Goal: Information Seeking & Learning: Check status

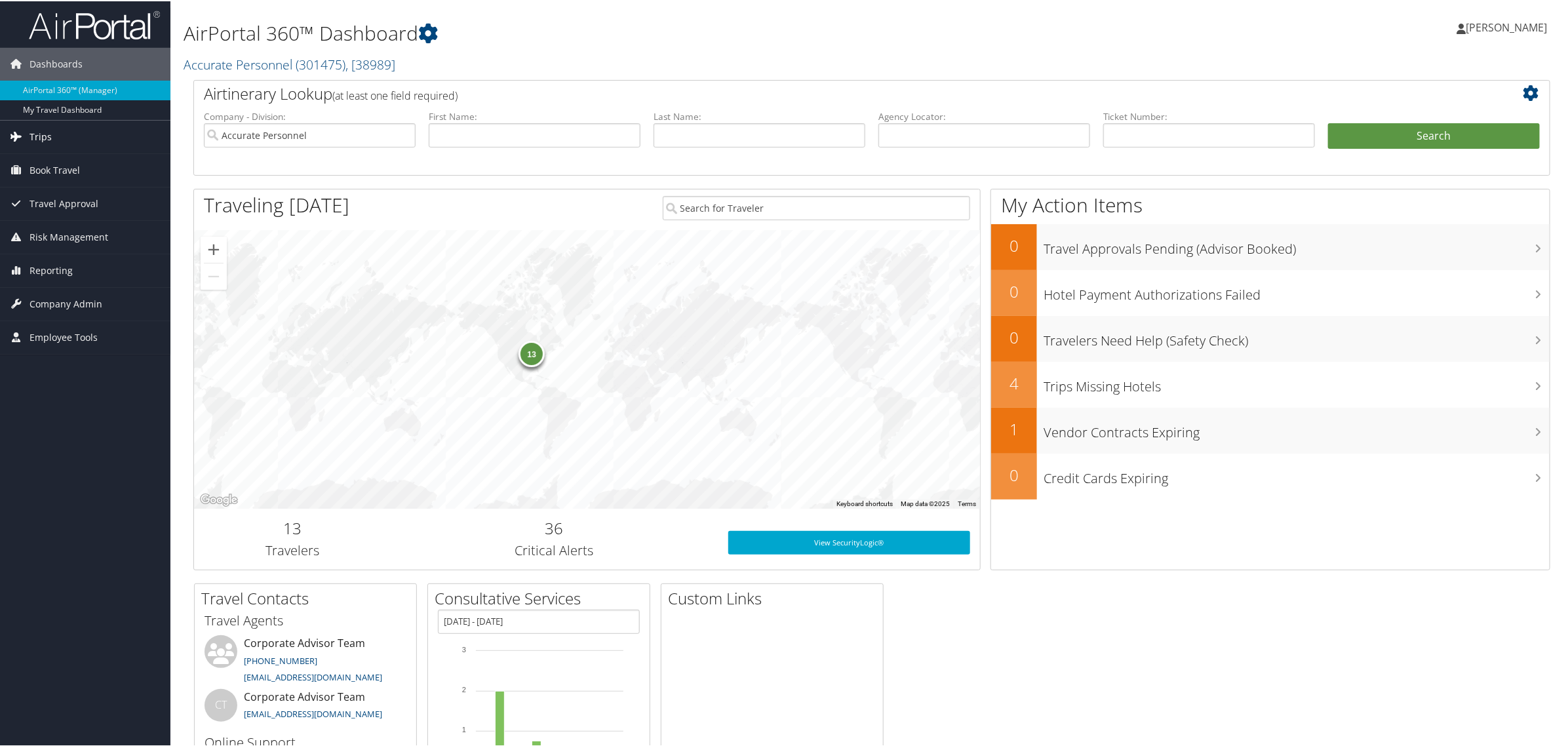
click at [58, 140] on link "Trips" at bounding box center [85, 136] width 170 height 33
click at [50, 196] on link "Past Trips" at bounding box center [85, 201] width 170 height 20
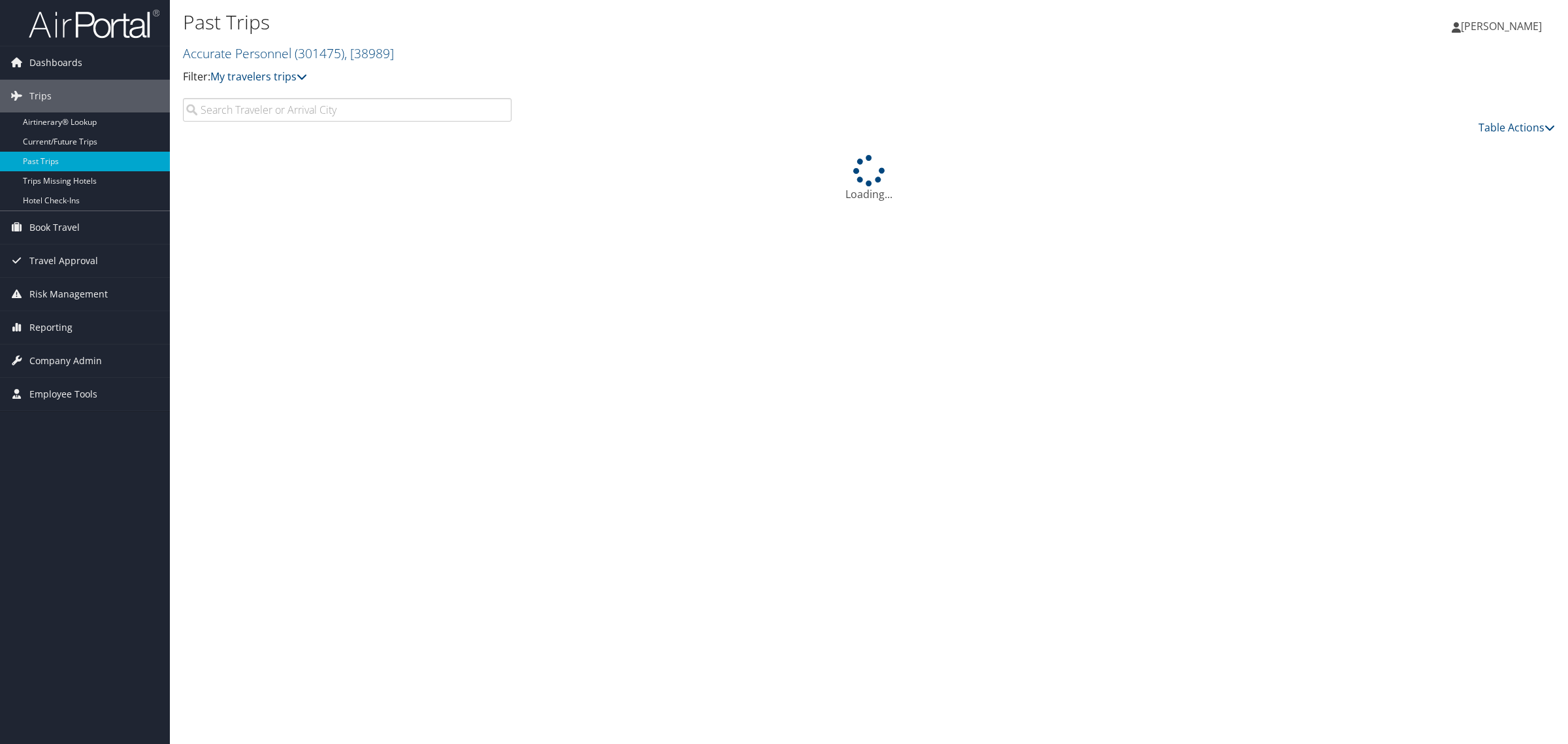
click at [269, 114] on input "search" at bounding box center [348, 110] width 329 height 24
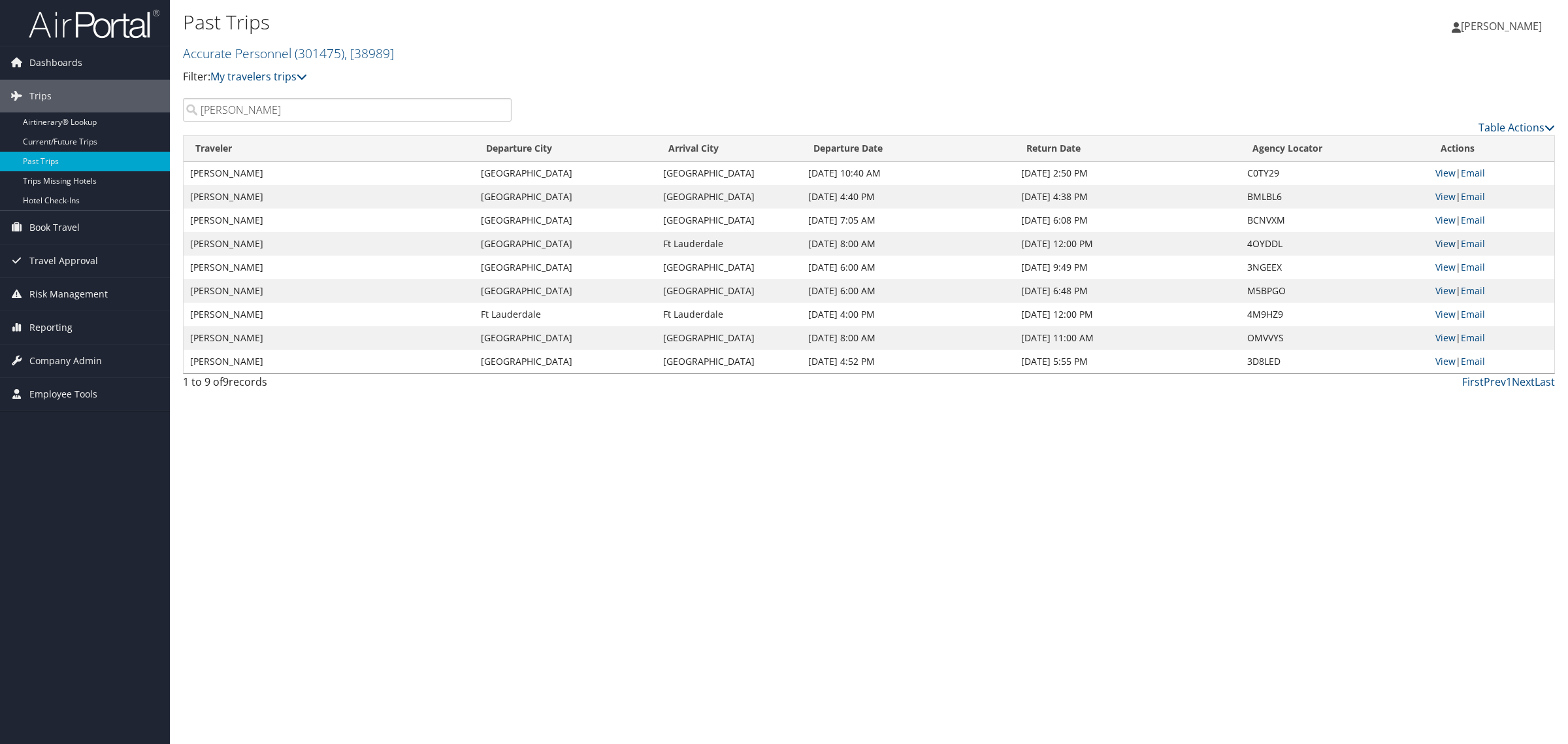
click at [1446, 239] on link "View" at bounding box center [1446, 244] width 20 height 13
drag, startPoint x: 731, startPoint y: 308, endPoint x: 753, endPoint y: 308, distance: 22.0
click at [735, 308] on td "Ft Lauderdale" at bounding box center [729, 315] width 145 height 24
click at [1440, 311] on link "View" at bounding box center [1446, 314] width 20 height 13
click at [1521, 382] on link "Next" at bounding box center [1523, 381] width 23 height 14
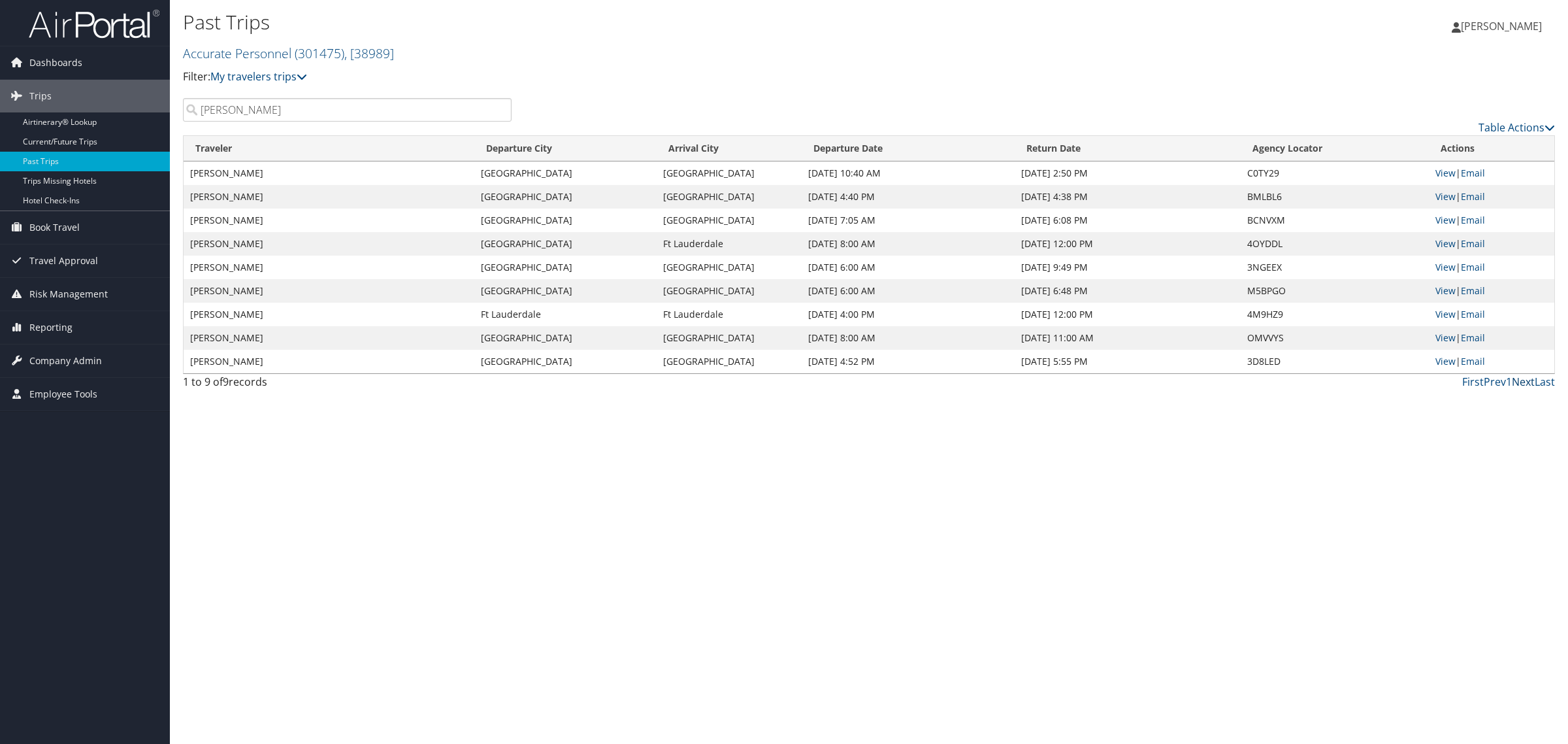
click at [1517, 378] on link "Next" at bounding box center [1523, 381] width 23 height 14
click at [1494, 380] on link "Prev" at bounding box center [1495, 381] width 22 height 14
drag, startPoint x: 302, startPoint y: 488, endPoint x: 280, endPoint y: 439, distance: 53.7
click at [295, 473] on div "Past Trips Accurate Personnel ( 301475 ) , [ 38989 ] Accurate Personnel Accurat…" at bounding box center [869, 372] width 1398 height 744
click at [300, 88] on div "Past Trips Accurate Personnel ( 301475 ) , [ 38989 ] Accurate Personnel Accurat…" at bounding box center [640, 52] width 915 height 91
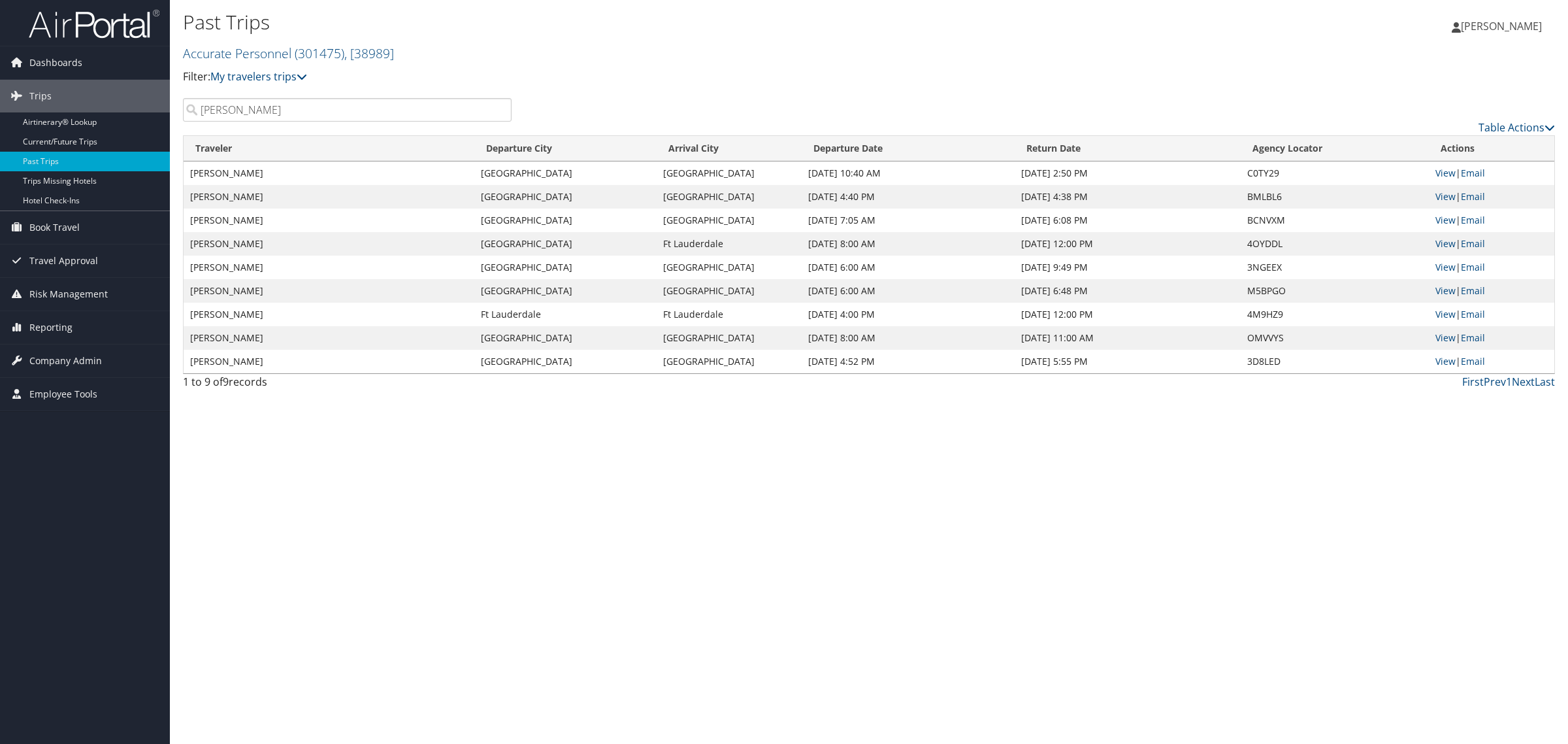
click at [291, 105] on input "Chambers" at bounding box center [348, 110] width 329 height 24
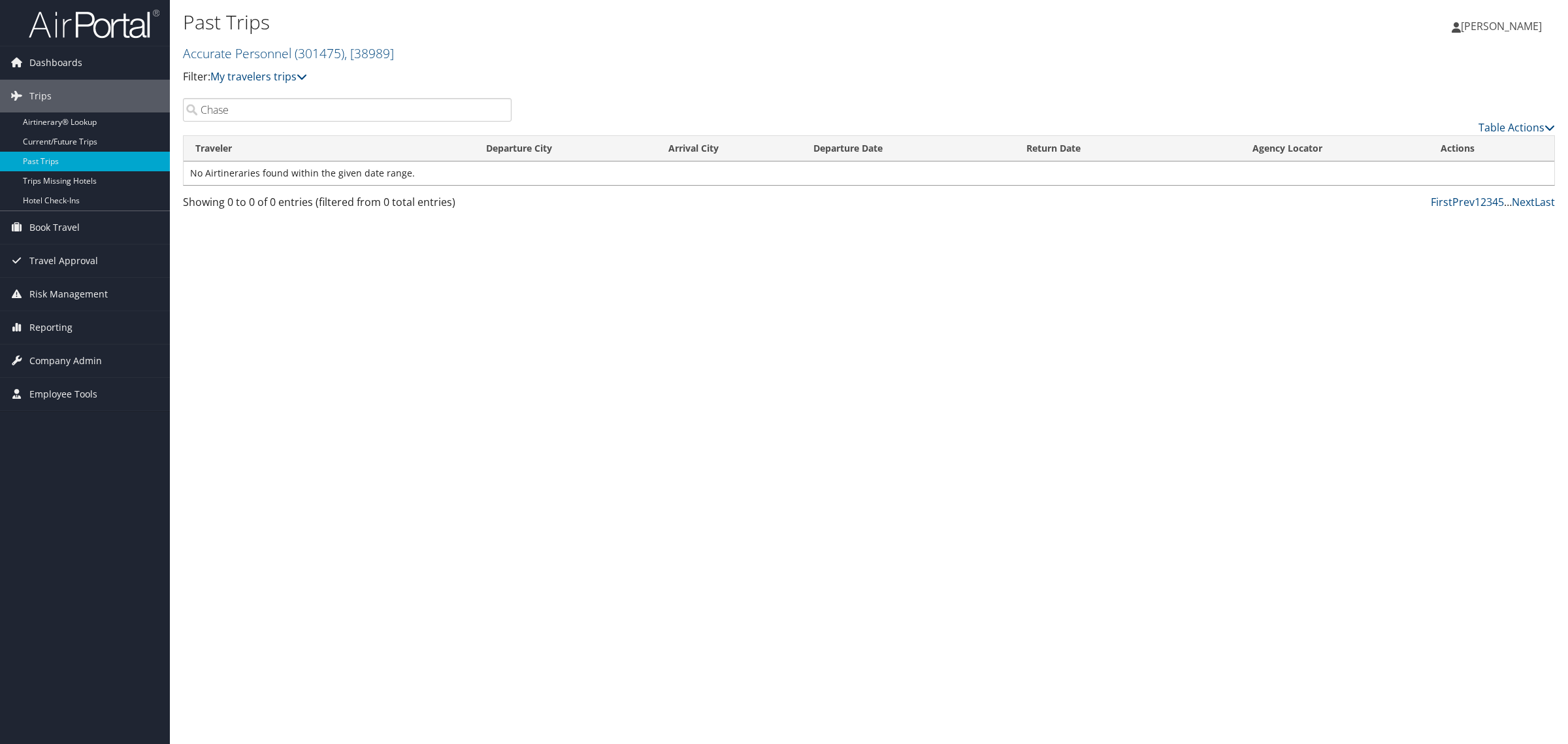
click at [334, 105] on input "Chase" at bounding box center [348, 110] width 329 height 24
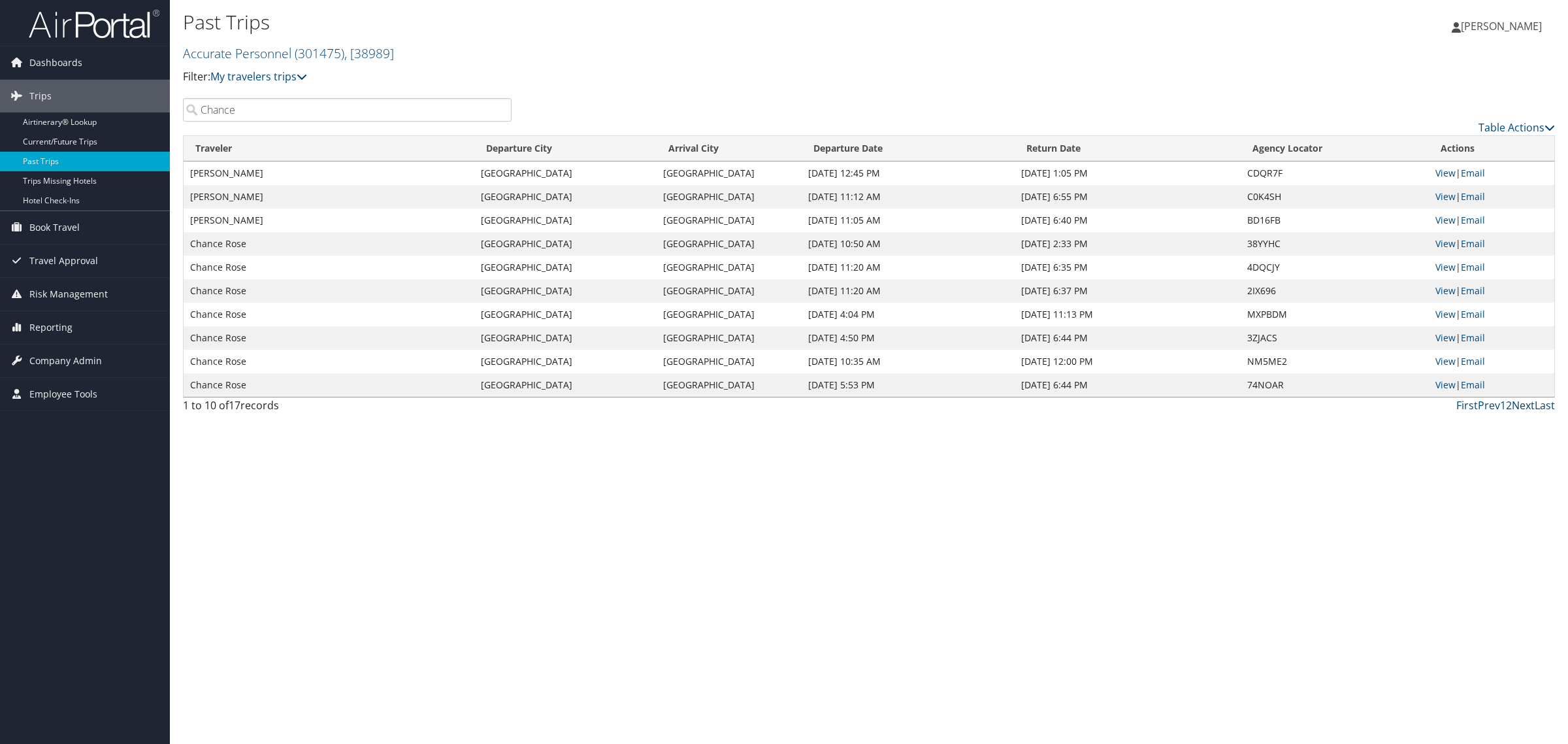
click at [1517, 404] on link "Next" at bounding box center [1523, 405] width 23 height 14
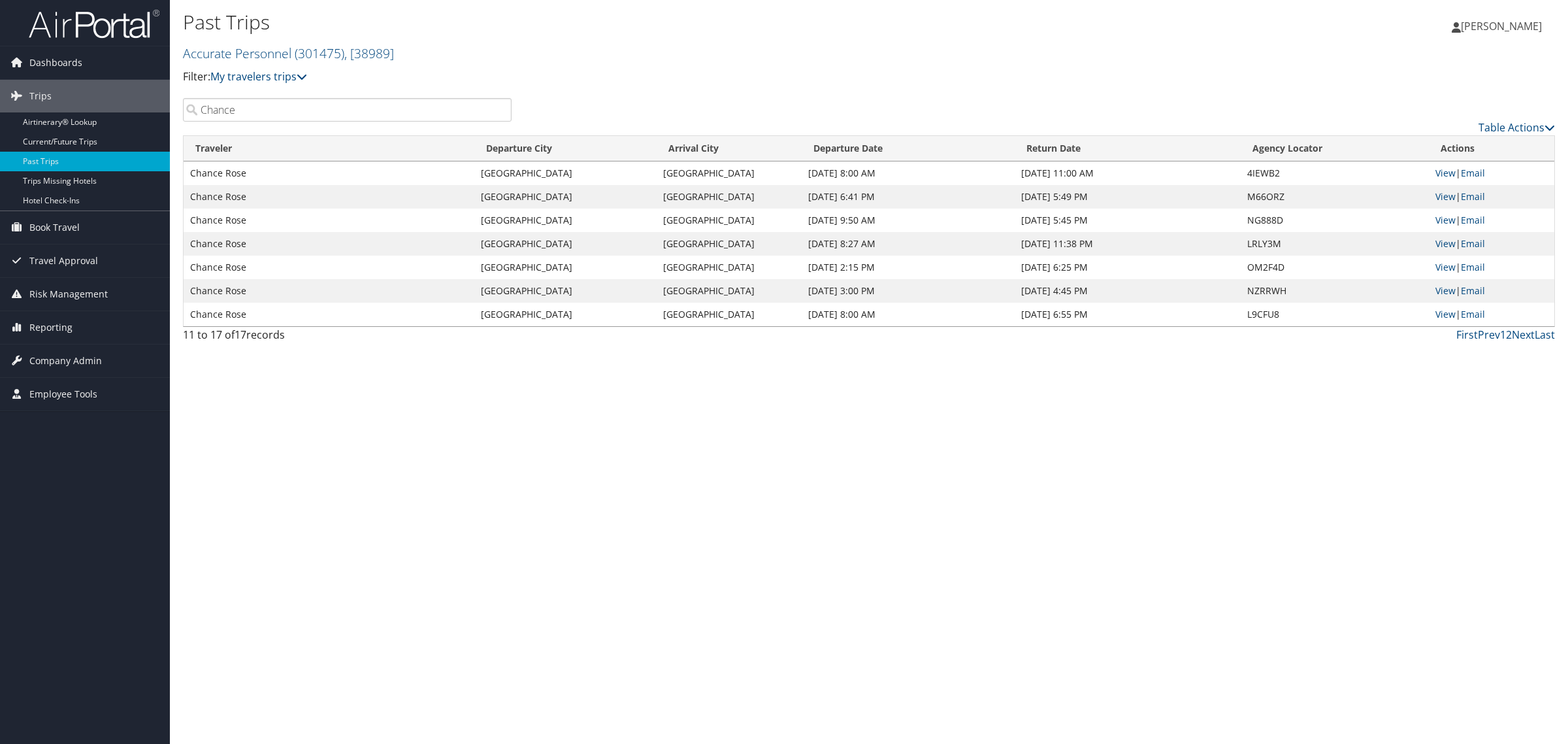
click at [396, 106] on input "Chance" at bounding box center [348, 110] width 329 height 24
drag, startPoint x: 366, startPoint y: 458, endPoint x: 596, endPoint y: 417, distance: 233.6
click at [366, 458] on div "Past Trips Accurate Personnel ( 301475 ) , [ 38989 ] Accurate Personnel Accurat…" at bounding box center [869, 372] width 1398 height 744
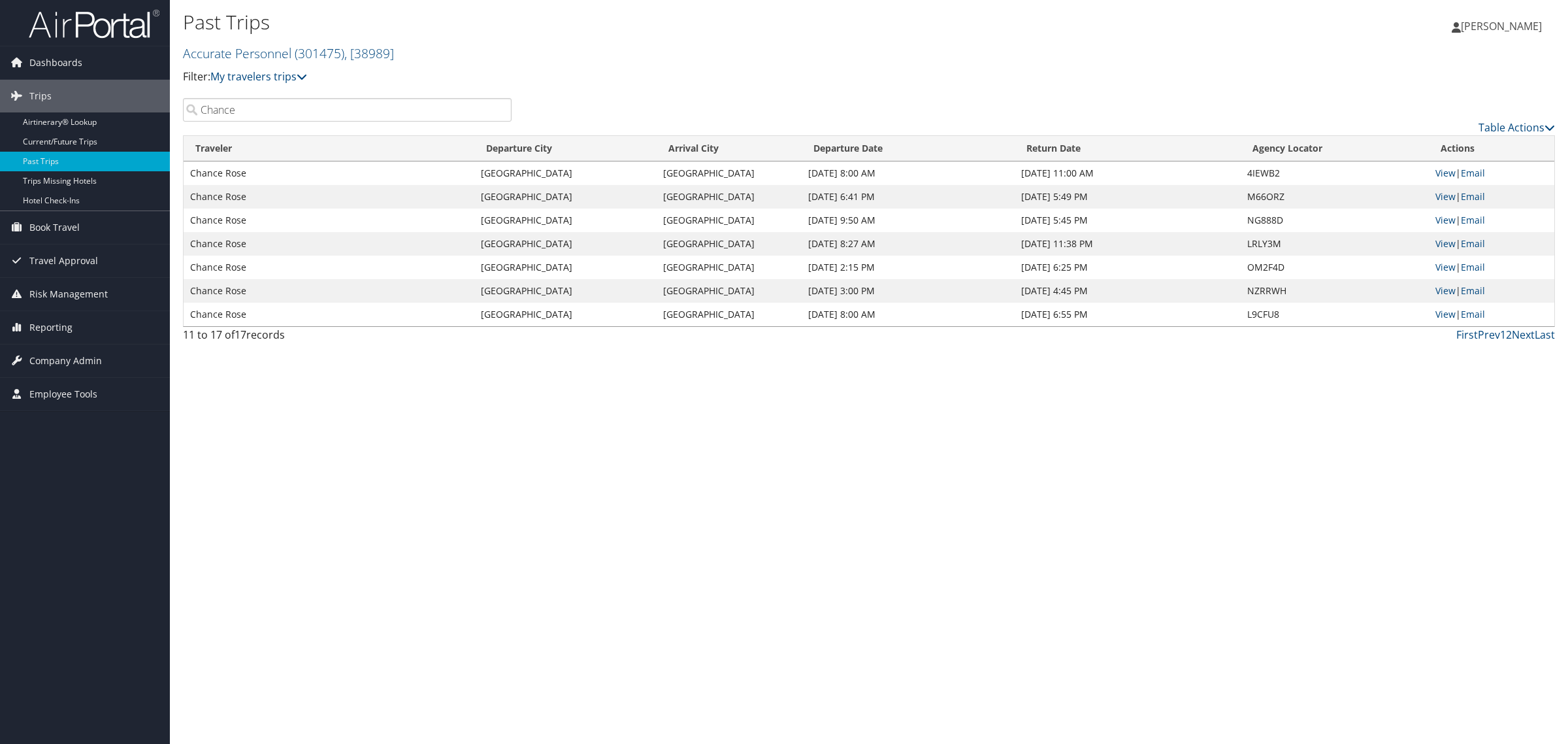
click at [980, 428] on div "Past Trips Accurate Personnel ( 301475 ) , [ 38989 ] Accurate Personnel Accurat…" at bounding box center [869, 372] width 1398 height 744
click at [322, 113] on input "Chance" at bounding box center [348, 110] width 329 height 24
click at [321, 113] on input "Chance" at bounding box center [348, 110] width 329 height 24
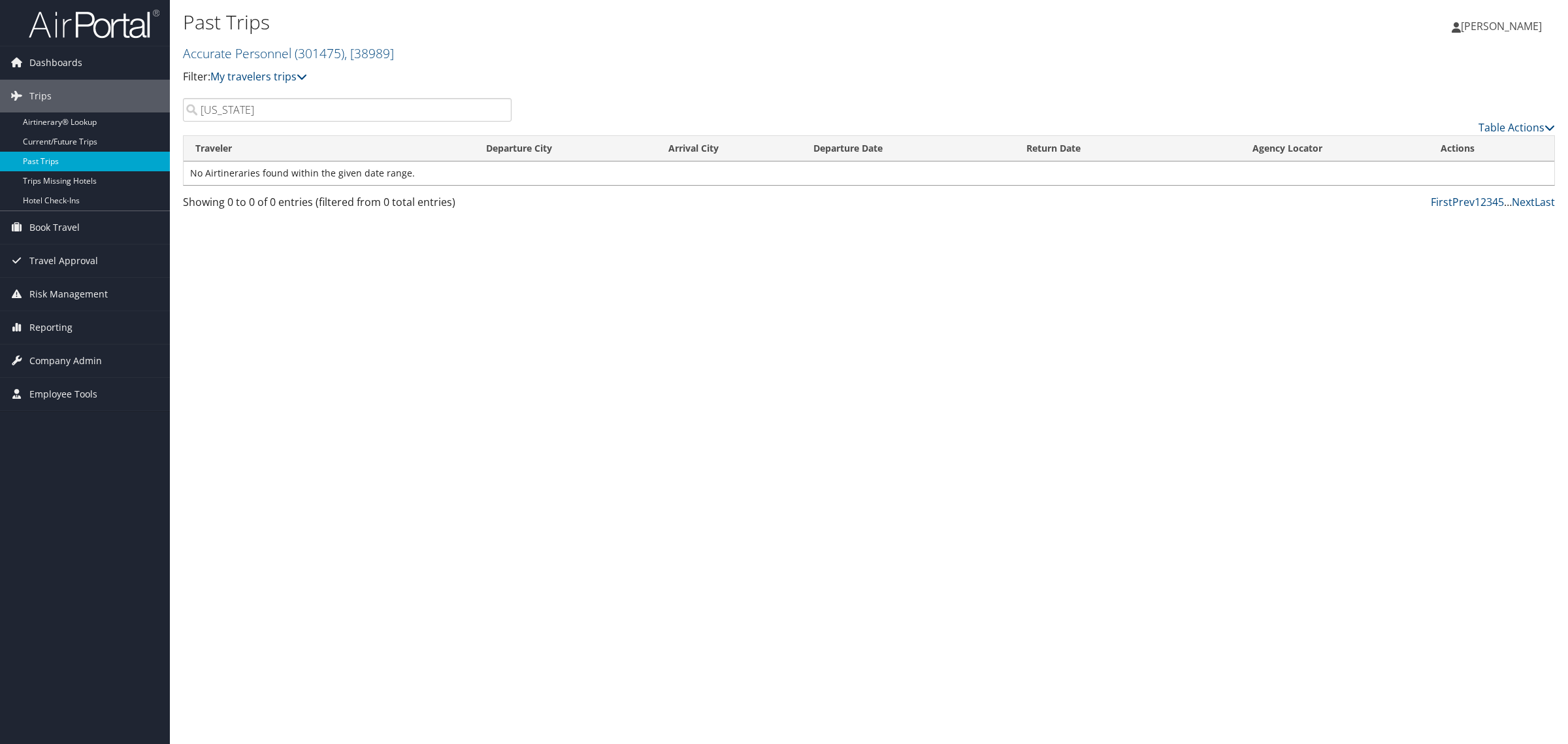
type input "Florida"
click at [49, 158] on link "Past Trips" at bounding box center [85, 161] width 170 height 20
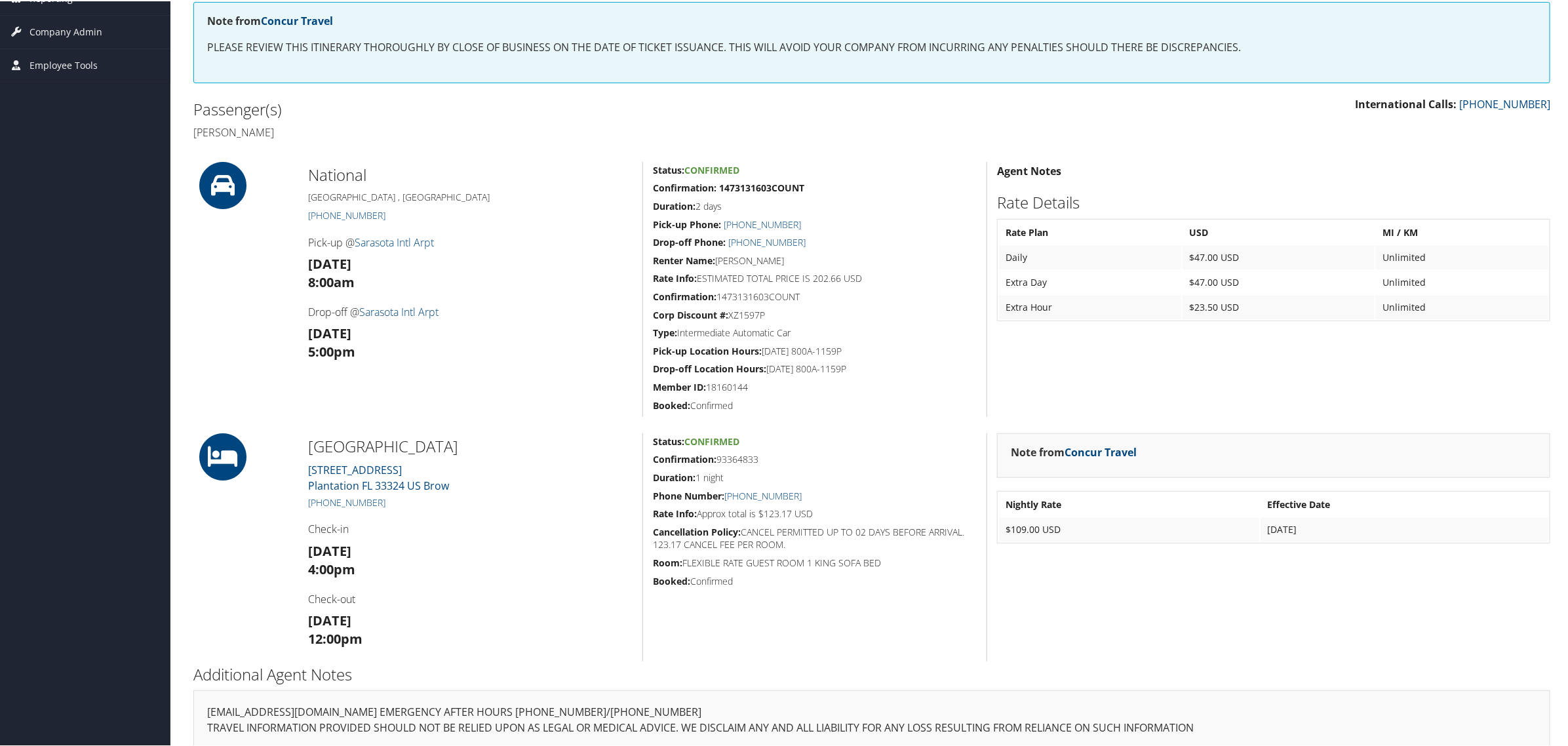
scroll to position [144, 0]
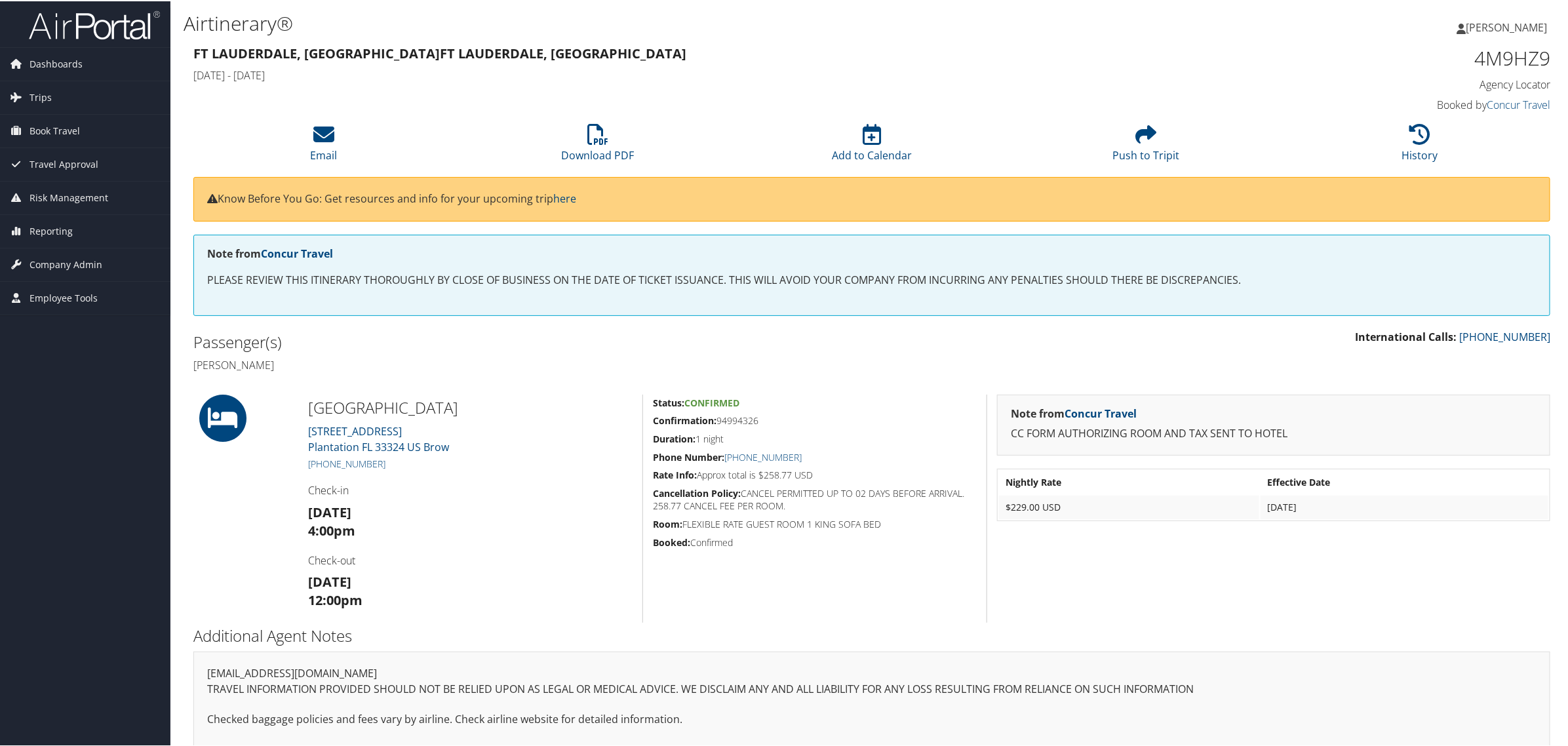
click at [483, 502] on div "Courtyard Marriott Plantation 7780 SW 6TH ST Plantation FL 33324 US Brow +1 (95…" at bounding box center [470, 507] width 344 height 228
drag, startPoint x: 465, startPoint y: 449, endPoint x: 304, endPoint y: 433, distance: 161.8
click at [304, 433] on div "Courtyard Marriott Plantation 7780 SW 6TH ST Plantation FL 33324 US Brow +1 (95…" at bounding box center [470, 507] width 344 height 228
copy link "7780 SW 6TH ST Plantation FL 33324 US Brow"
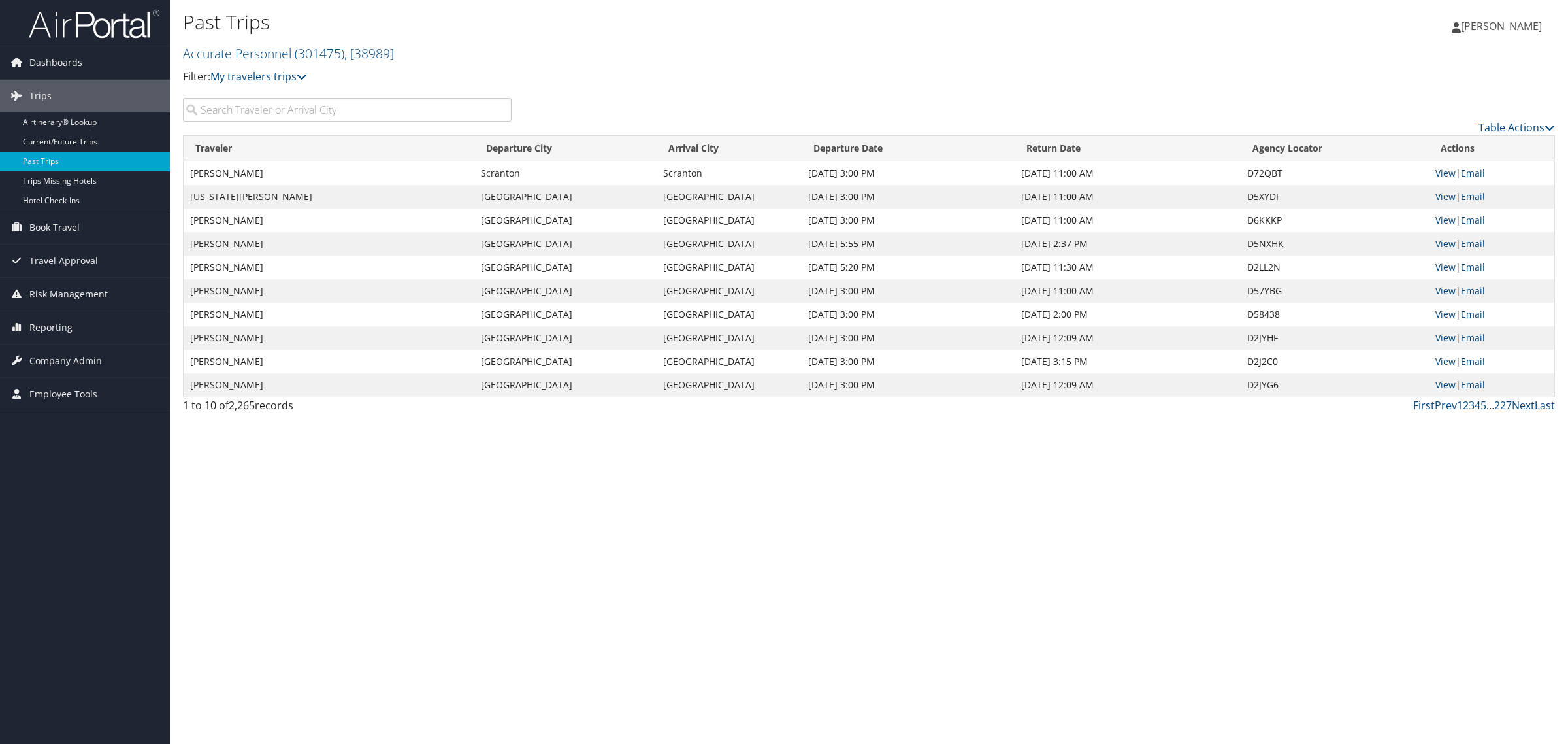
click at [361, 105] on input "search" at bounding box center [348, 110] width 329 height 24
click at [311, 116] on input "search" at bounding box center [348, 110] width 329 height 24
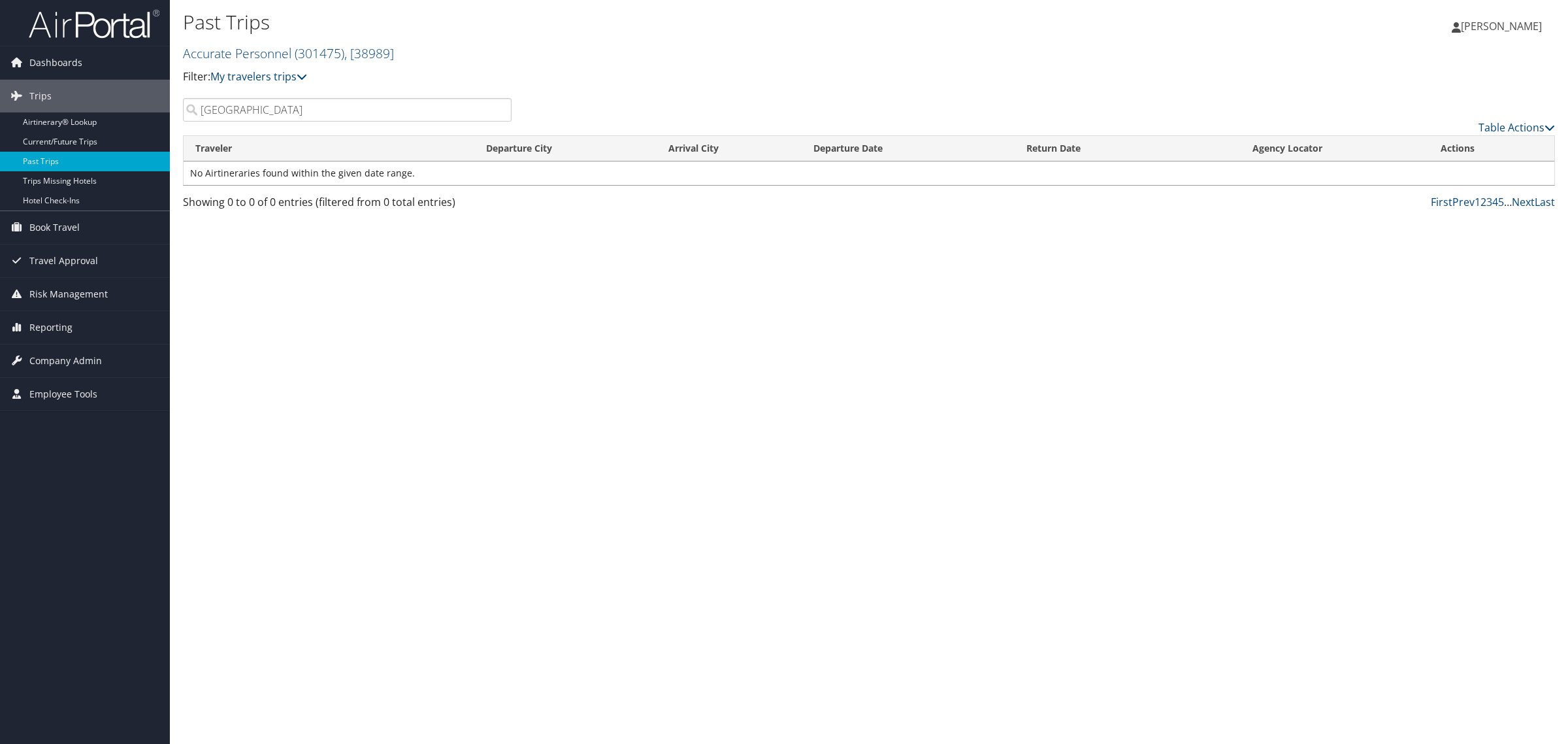
click at [305, 116] on input "Fort Lauderdale" at bounding box center [348, 110] width 329 height 24
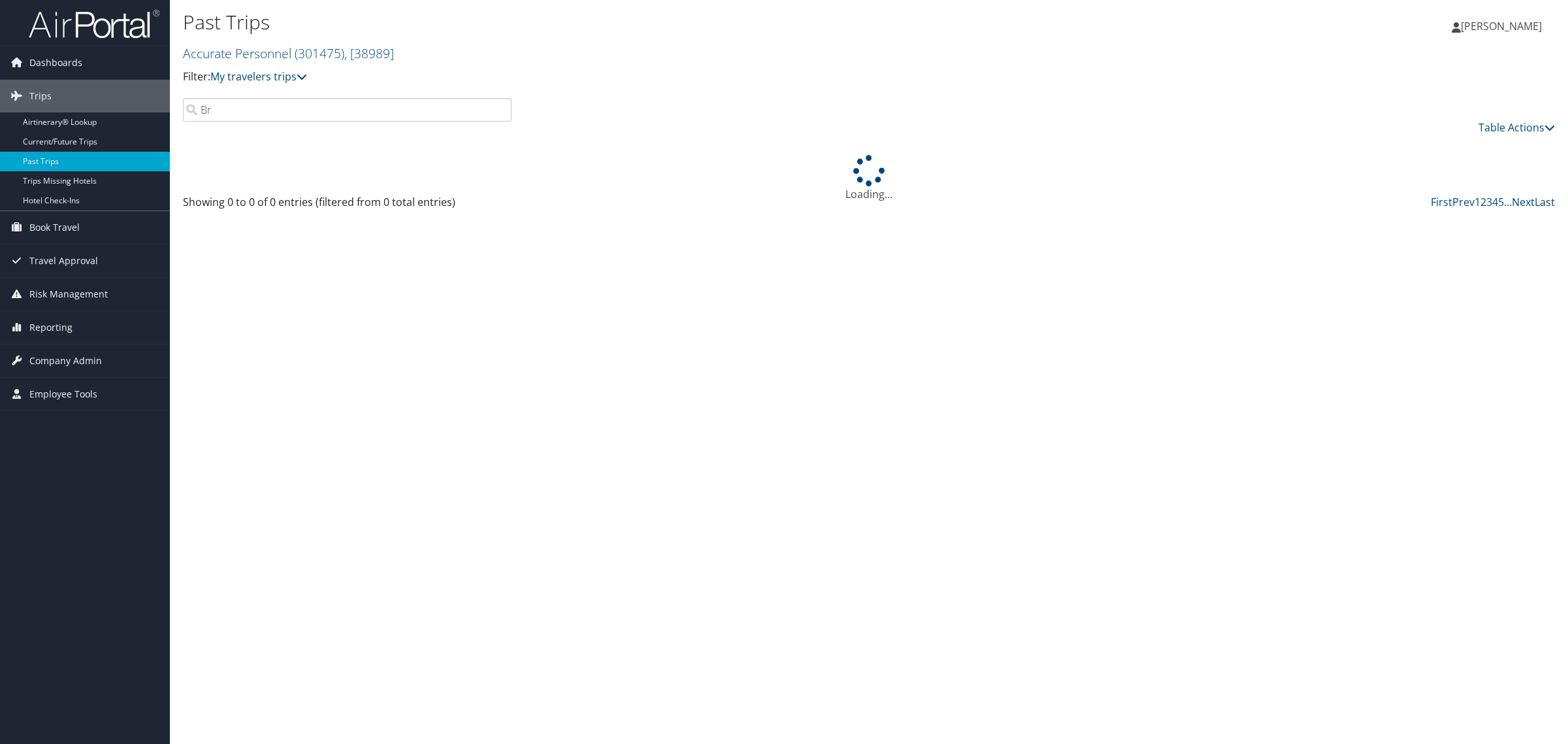
type input "B"
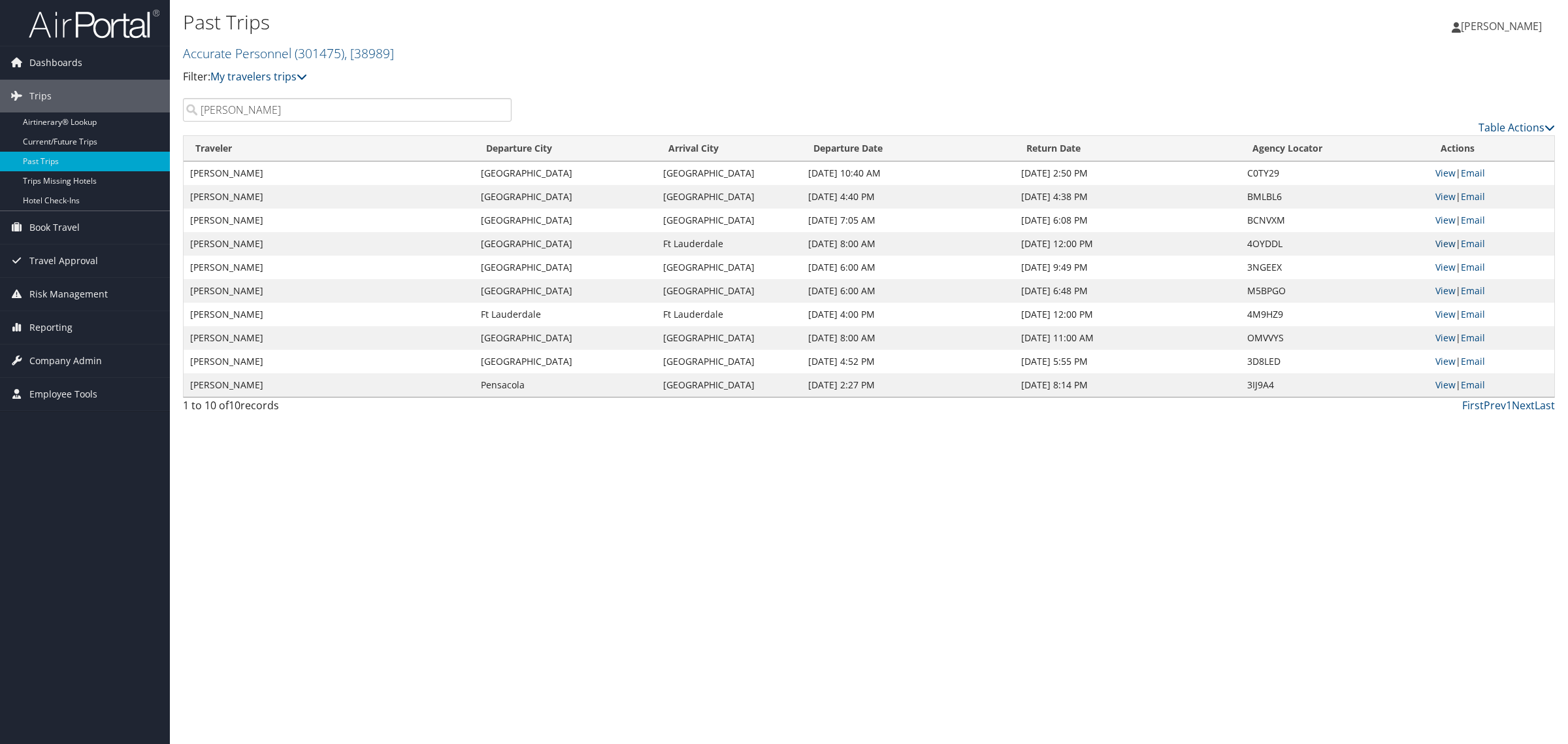
type input "Derek"
click at [1439, 244] on link "View" at bounding box center [1446, 244] width 20 height 13
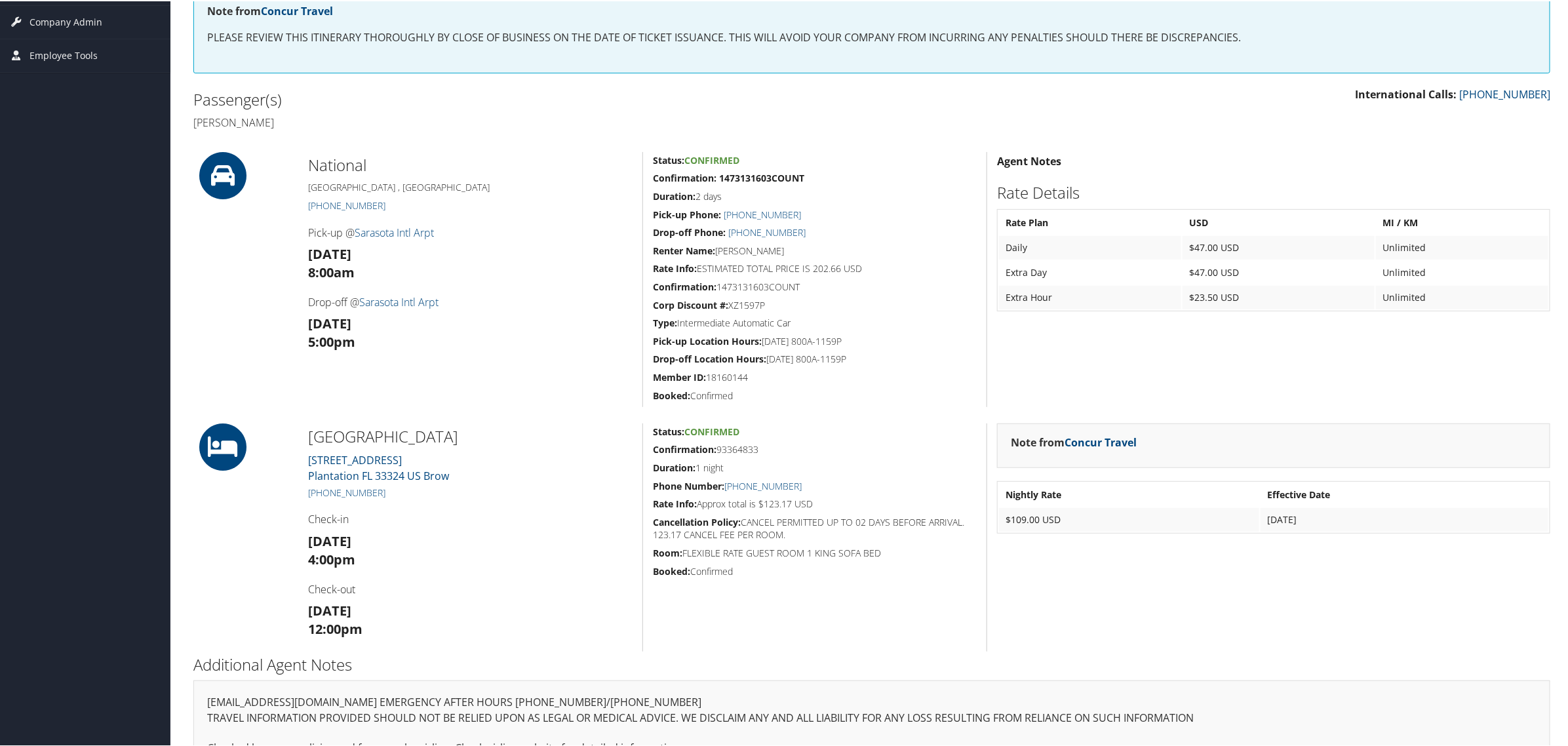
scroll to position [246, 0]
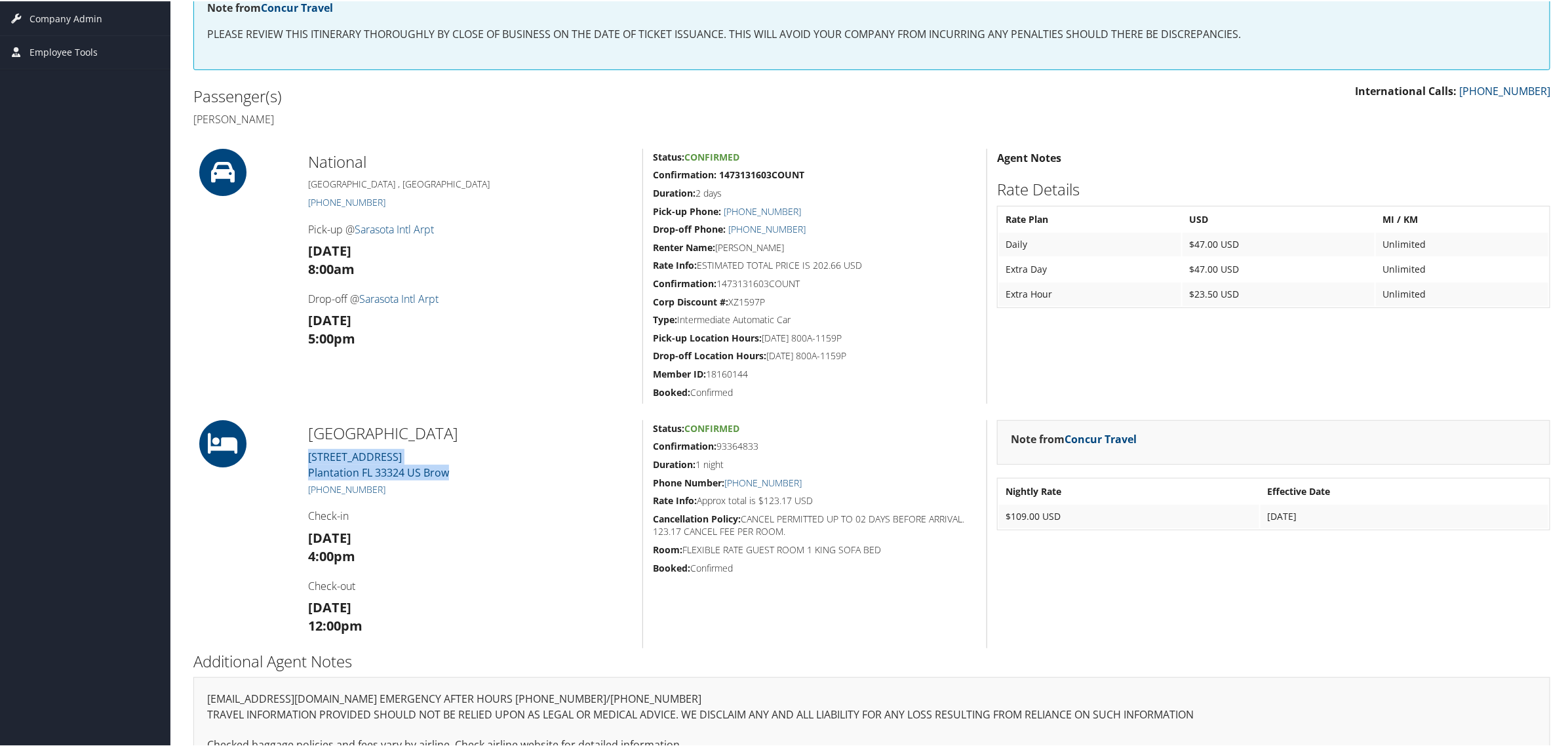
drag, startPoint x: 440, startPoint y: 470, endPoint x: 304, endPoint y: 454, distance: 136.9
click at [304, 454] on div "[GEOGRAPHIC_DATA] [STREET_ADDRESS] Brow [PHONE_NUMBER] Check-in [DATE] 4:00pm C…" at bounding box center [470, 532] width 344 height 228
copy link "[STREET_ADDRESS] Brow"
